Goal: Information Seeking & Learning: Learn about a topic

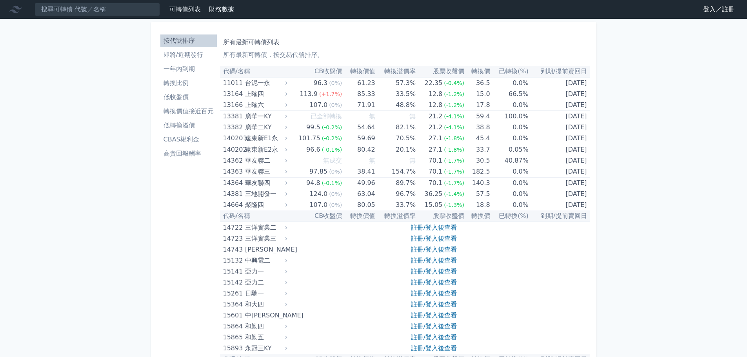
click at [191, 142] on li "CBAS權利金" at bounding box center [188, 139] width 56 height 9
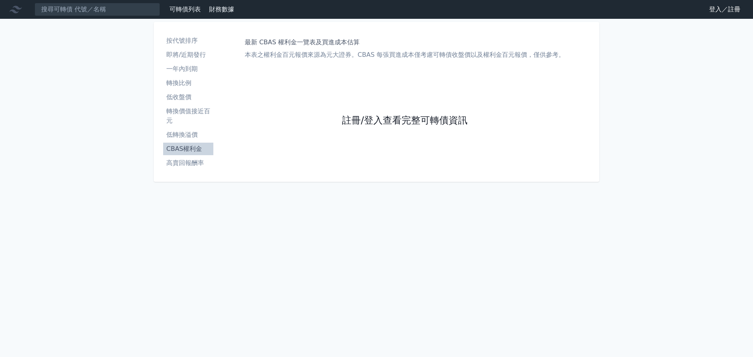
click at [382, 120] on link "註冊/登入查看完整可轉債資訊" at bounding box center [404, 120] width 125 height 13
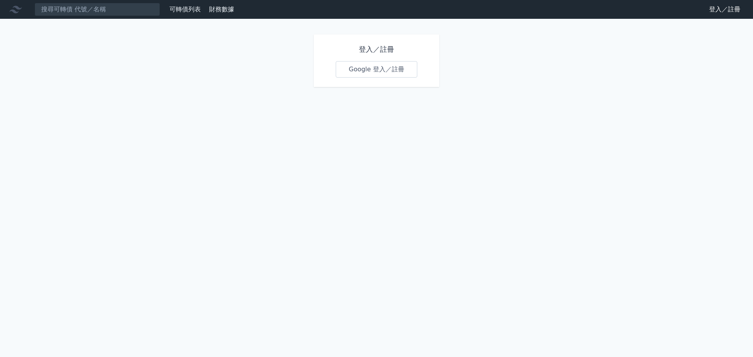
click at [373, 60] on div "登入／註冊 Google 登入／註冊" at bounding box center [376, 60] width 125 height 53
click at [374, 68] on link "Google 登入／註冊" at bounding box center [377, 69] width 82 height 16
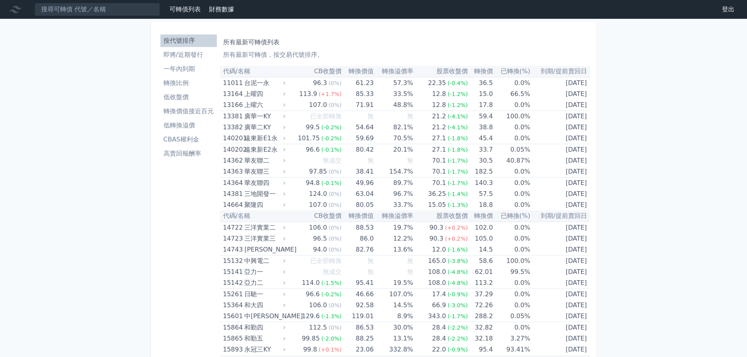
click at [212, 140] on li "CBAS權利金" at bounding box center [188, 139] width 56 height 9
